Goal: Navigation & Orientation: Understand site structure

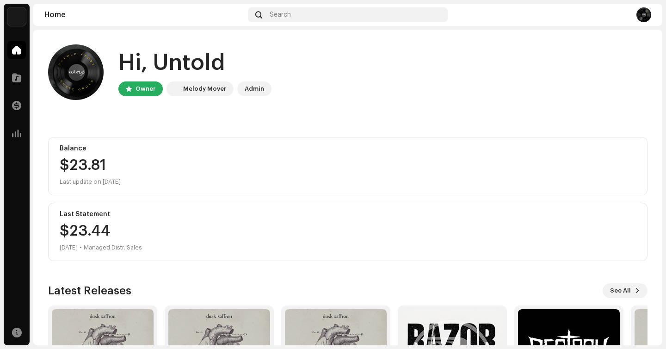
click at [15, 17] on img at bounding box center [16, 16] width 18 height 18
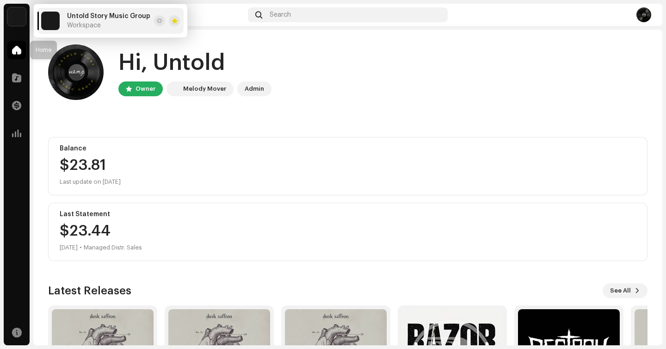
click at [15, 49] on span at bounding box center [16, 49] width 9 height 7
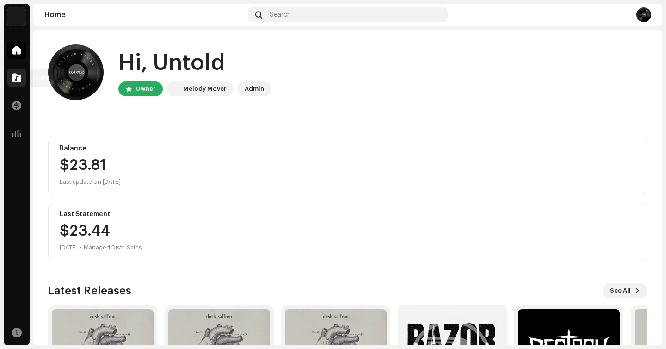
click at [15, 80] on span at bounding box center [16, 77] width 9 height 7
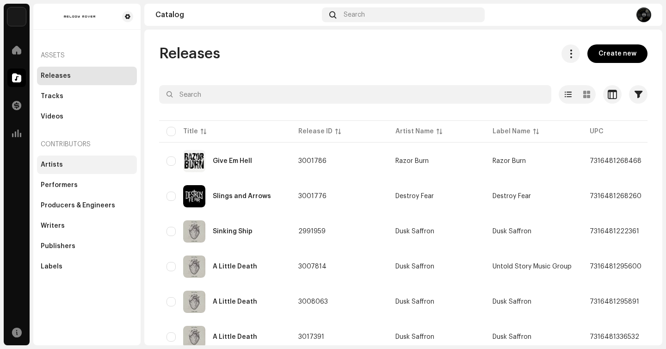
click at [52, 166] on div "Artists" at bounding box center [52, 164] width 22 height 7
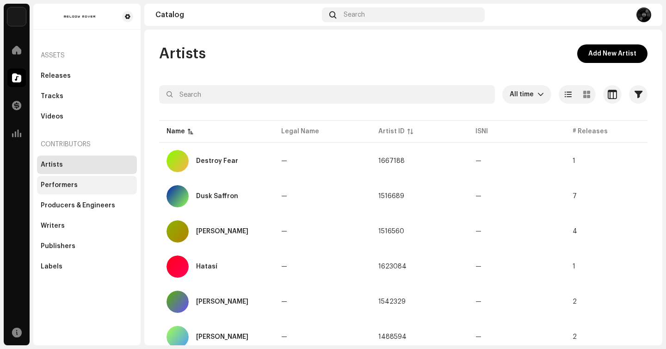
click at [73, 187] on div "Performers" at bounding box center [59, 184] width 37 height 7
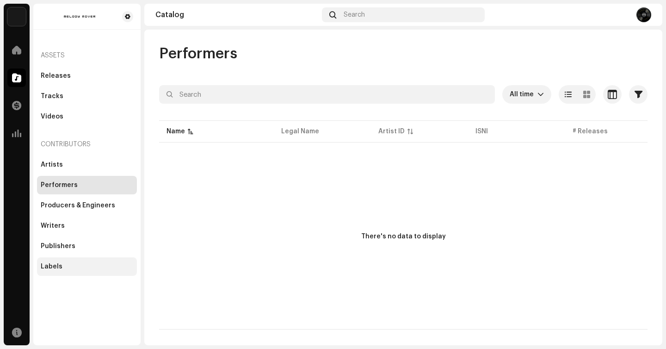
click at [57, 263] on div "Labels" at bounding box center [52, 266] width 22 height 7
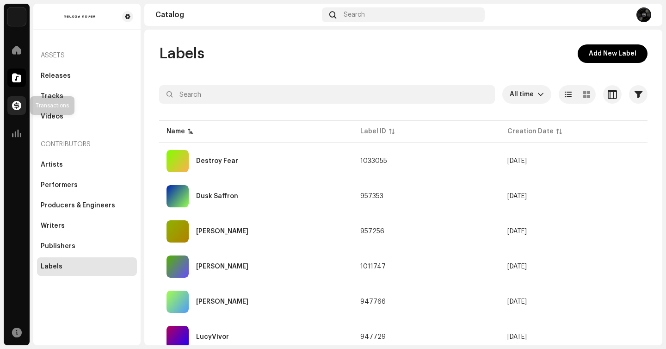
click at [12, 105] on span at bounding box center [16, 105] width 9 height 7
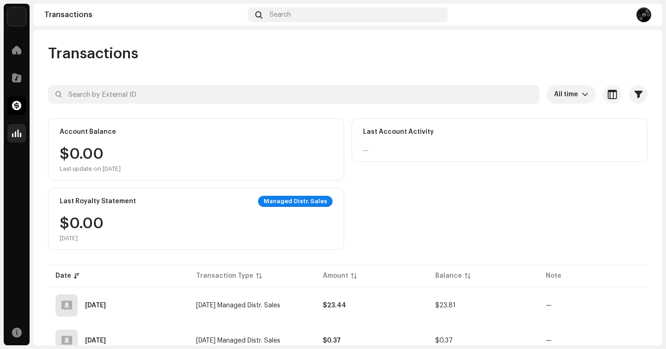
click at [16, 134] on span at bounding box center [16, 132] width 9 height 7
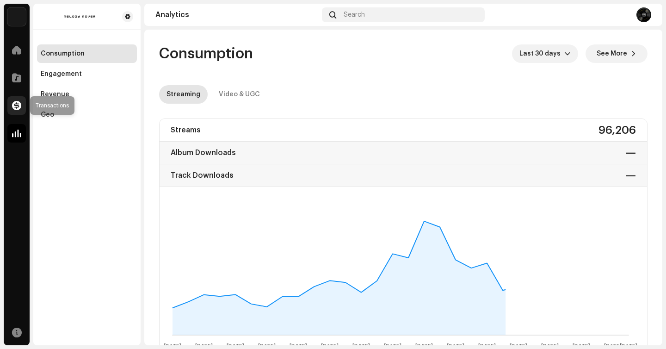
click at [15, 105] on span at bounding box center [16, 105] width 9 height 7
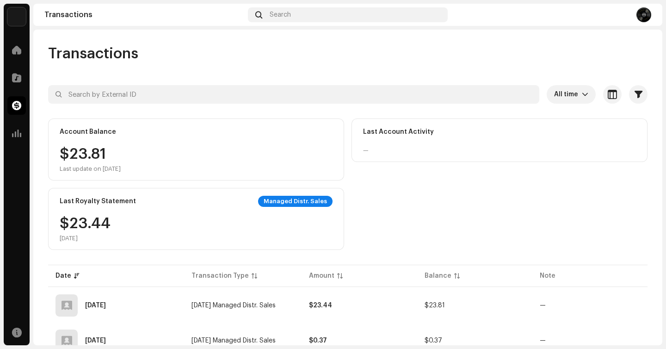
scroll to position [36, 0]
